Goal: Navigation & Orientation: Find specific page/section

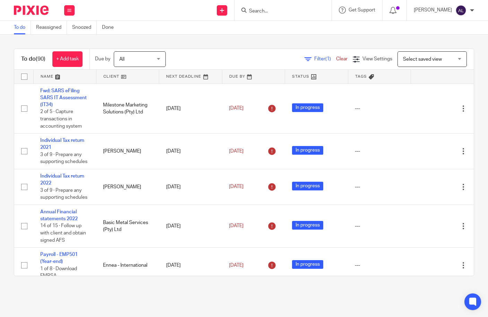
click at [47, 79] on link at bounding box center [65, 77] width 62 height 14
